Goal: Find specific page/section

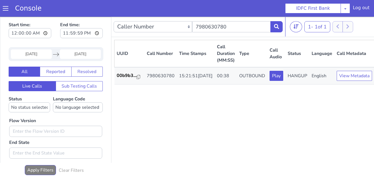
scroll to position [1, 0]
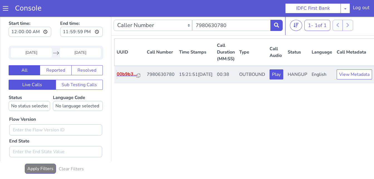
click at [126, 77] on p "00b9b3..." at bounding box center [127, 74] width 20 height 7
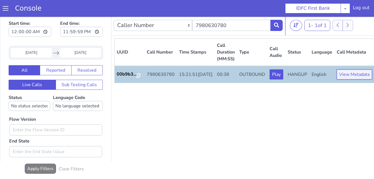
click at [339, 78] on button "View Metadata" at bounding box center [353, 74] width 35 height 10
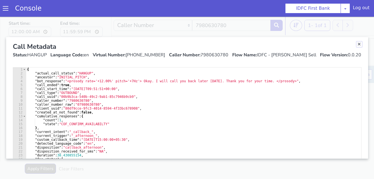
click at [356, 45] on link "Close" at bounding box center [359, 44] width 6 height 6
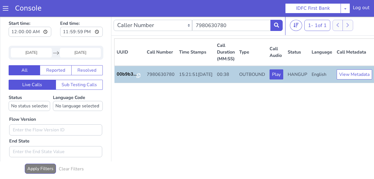
click at [272, 134] on div "UUID Call Number Time Stamps Call Duration (MM:SS) Type Call Audio Status Langu…" at bounding box center [244, 107] width 260 height 138
click at [259, 141] on div "UUID Call Number Time Stamps Call Duration (MM:SS) Type Call Audio Status Langu…" at bounding box center [244, 107] width 260 height 138
click at [232, 28] on input "7980630780" at bounding box center [231, 25] width 78 height 11
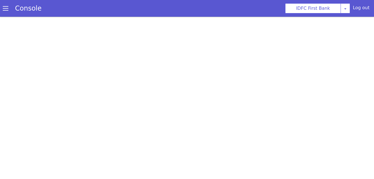
click at [26, 109] on div at bounding box center [187, 98] width 374 height 162
